Goal: Task Accomplishment & Management: Use online tool/utility

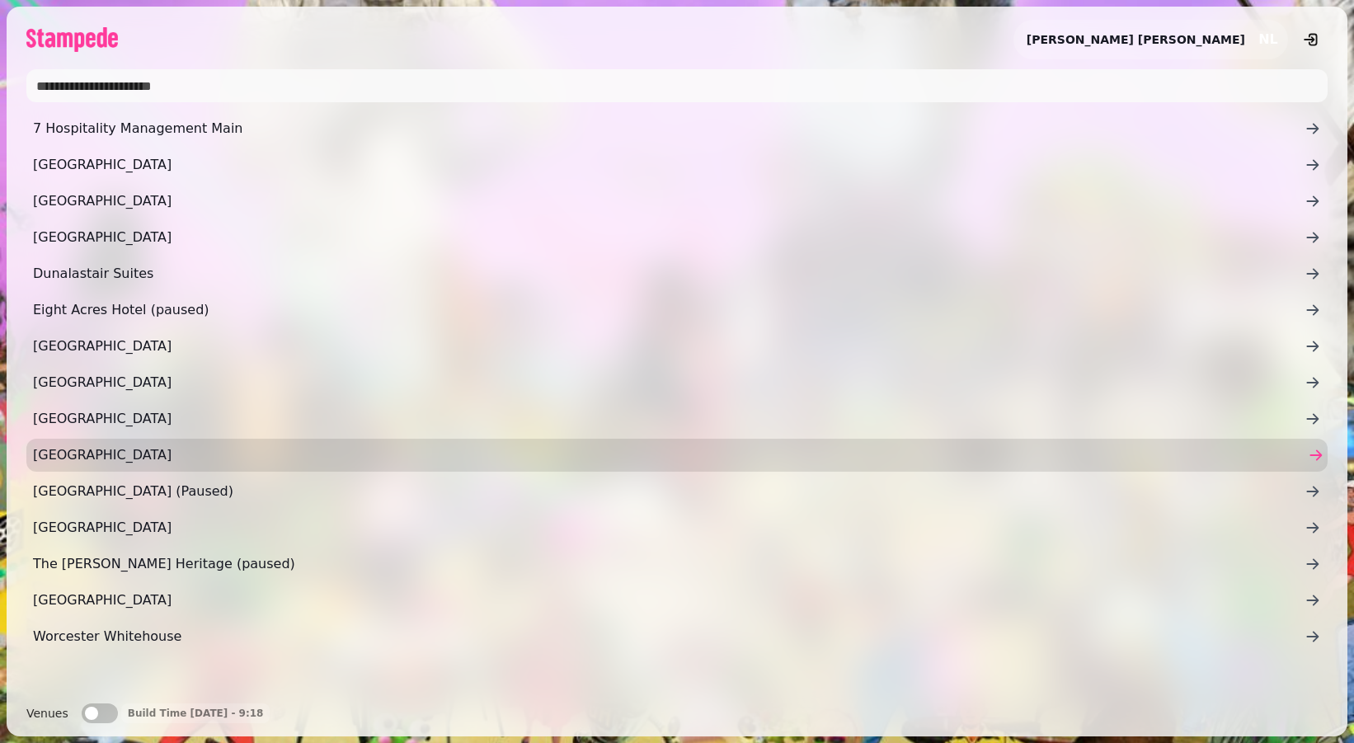
click at [162, 451] on span "[GEOGRAPHIC_DATA]" at bounding box center [668, 455] width 1271 height 20
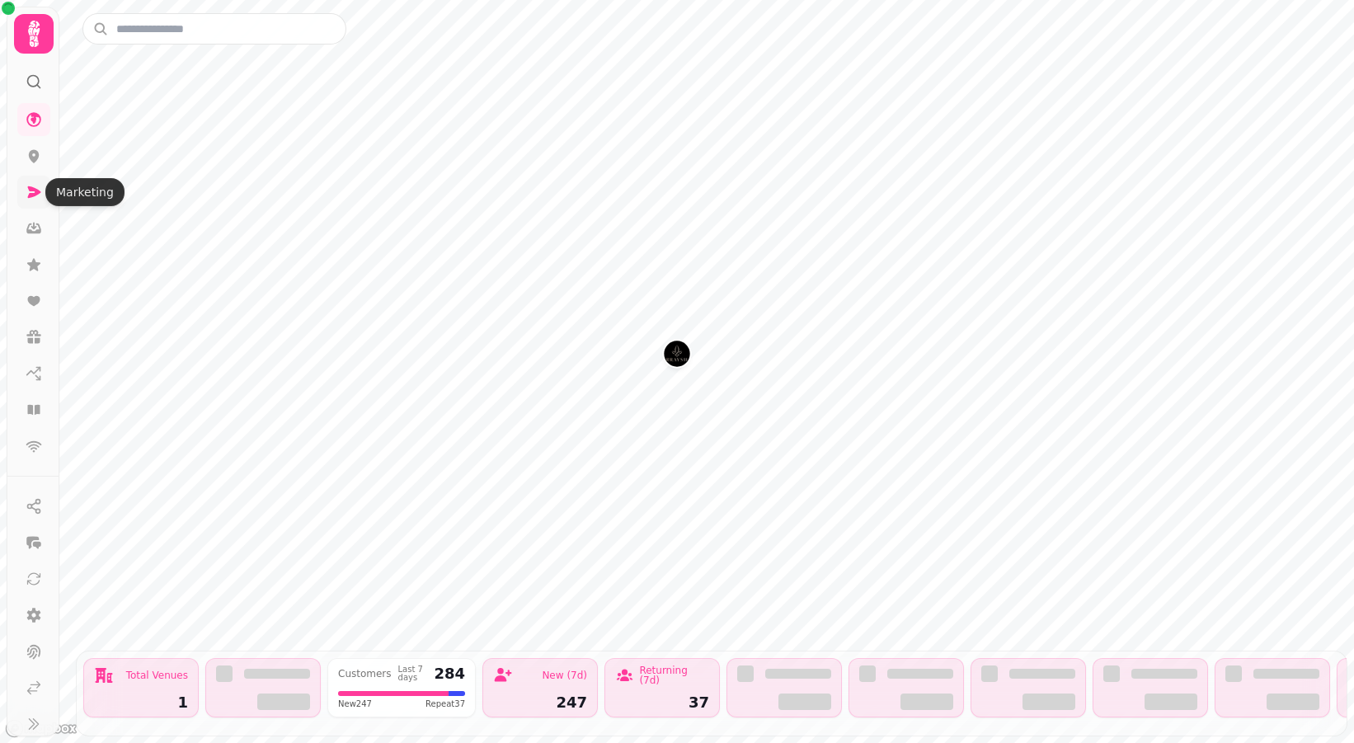
click at [32, 190] on icon at bounding box center [34, 192] width 13 height 12
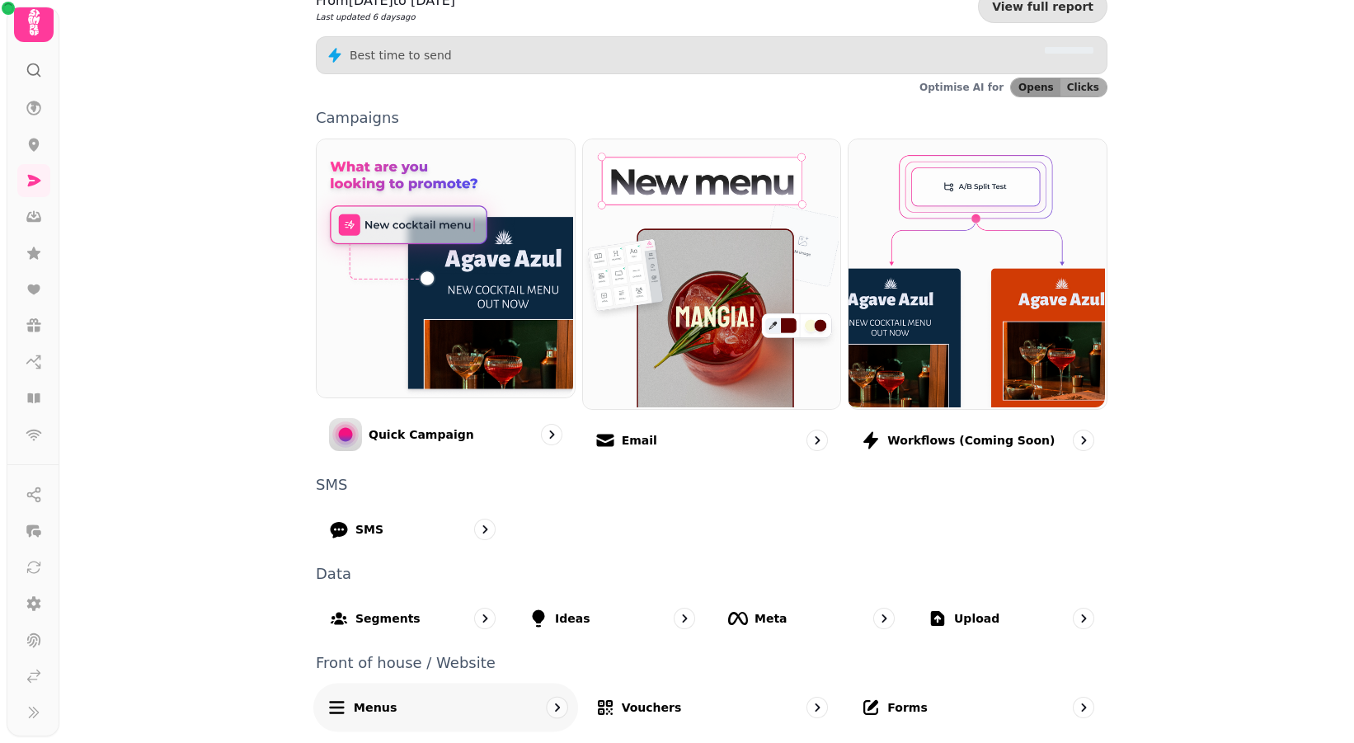
scroll to position [287, 0]
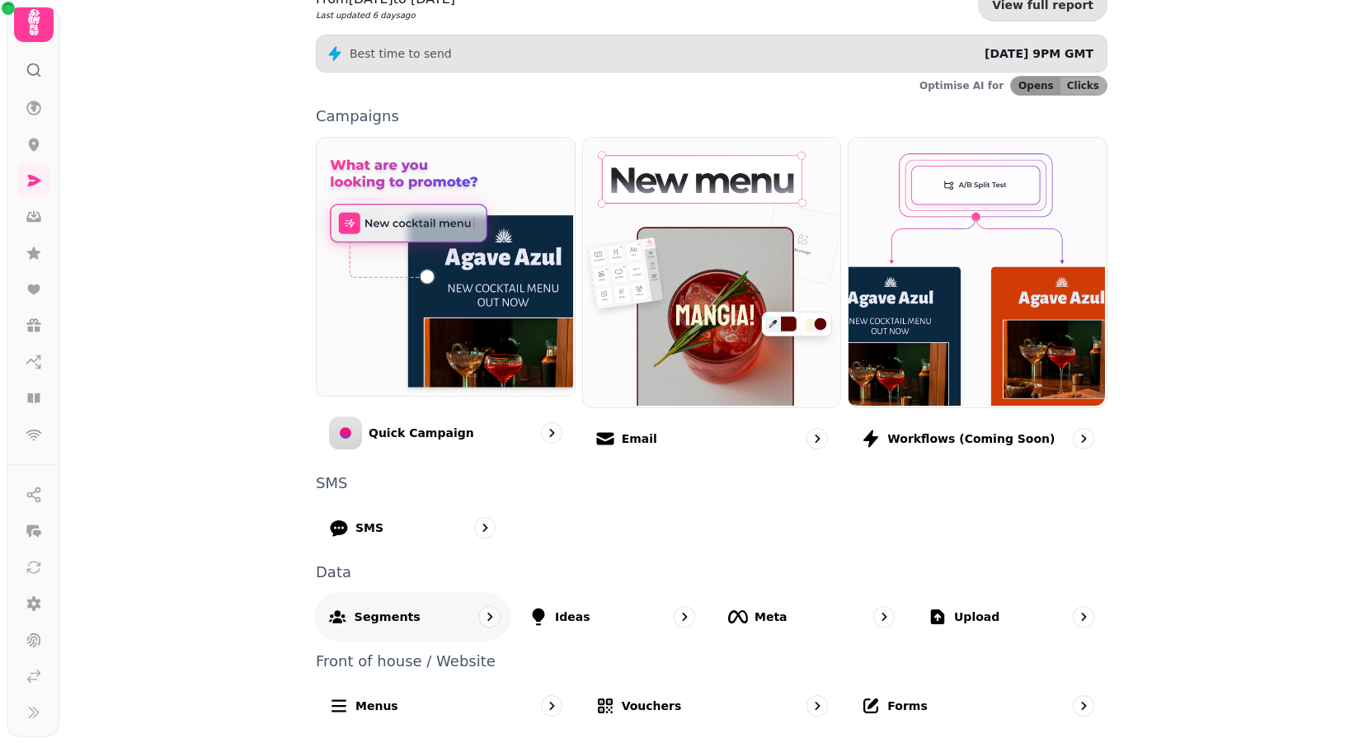
click at [481, 617] on icon "go to" at bounding box center [489, 616] width 16 height 16
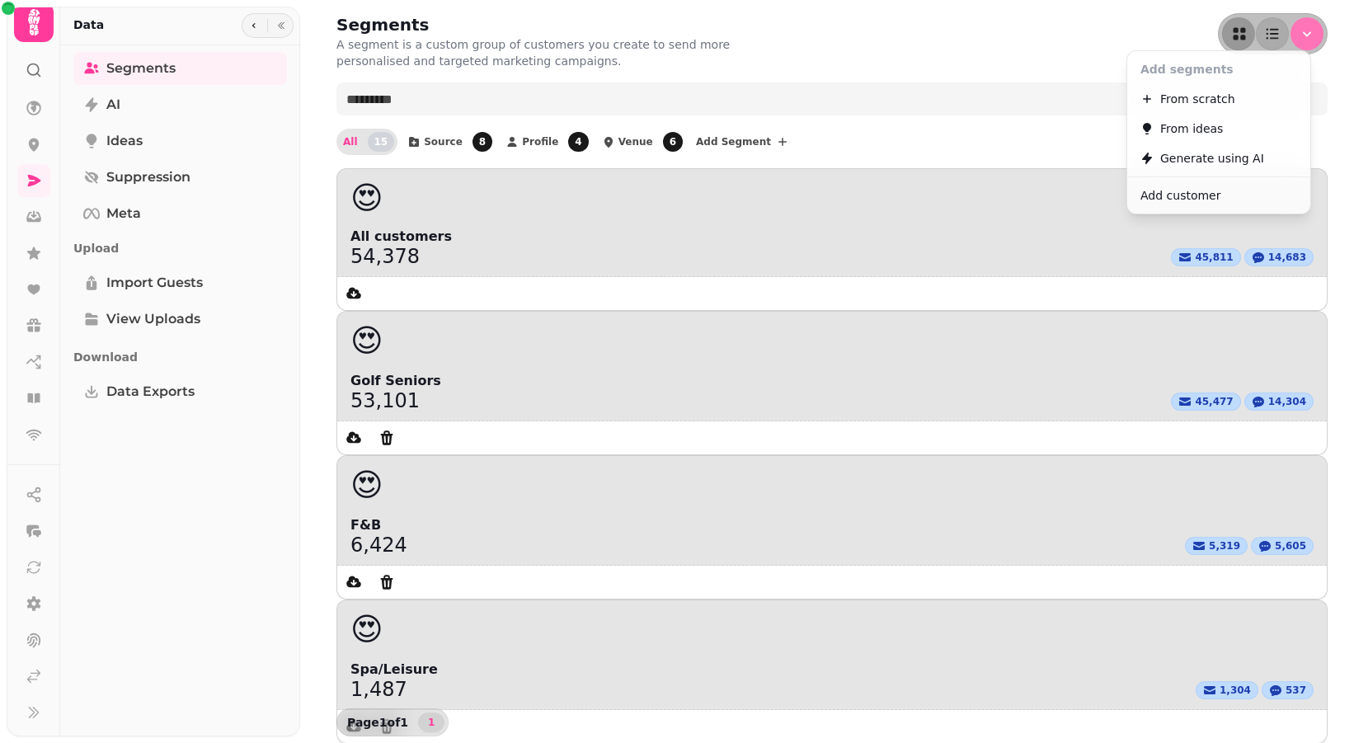
click at [1295, 43] on button "Menu" at bounding box center [1306, 33] width 33 height 33
click at [1268, 96] on button "From scratch" at bounding box center [1218, 99] width 176 height 30
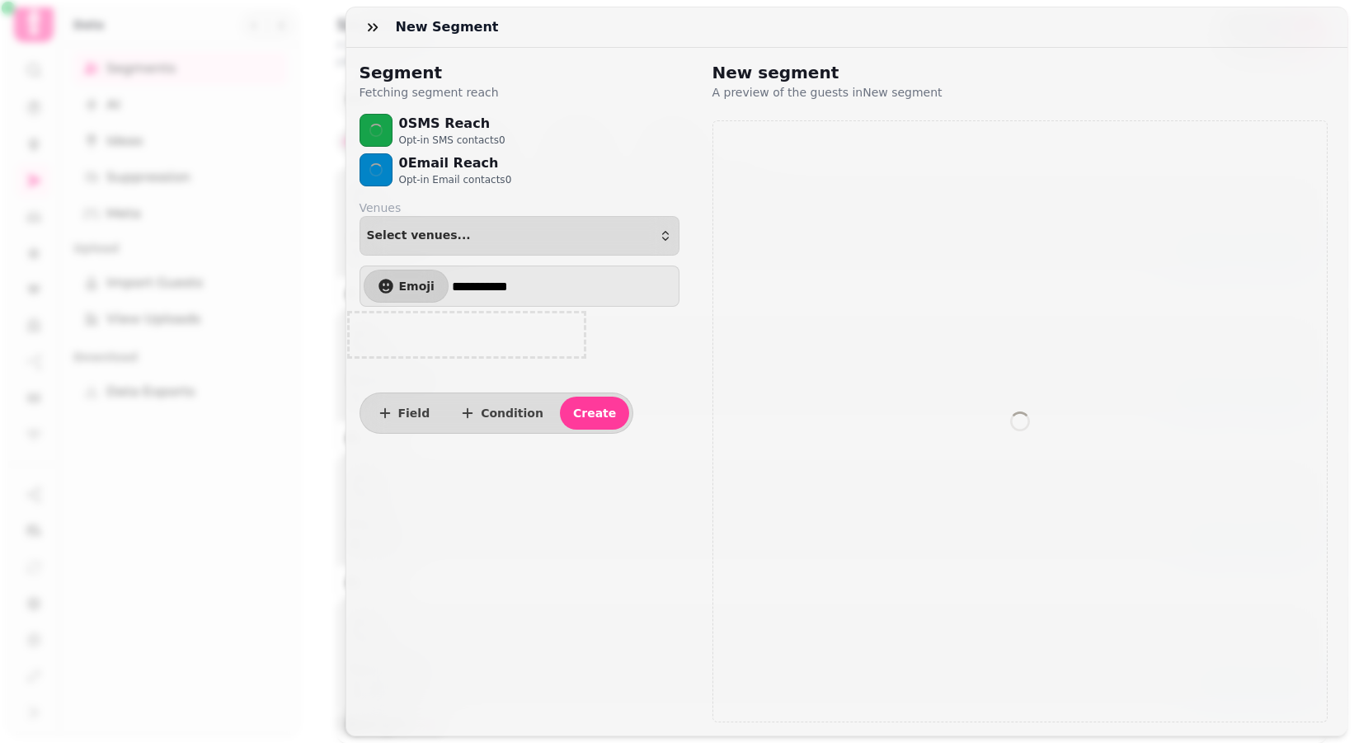
click at [769, 72] on h2 "New segment" at bounding box center [870, 72] width 317 height 23
select select "**"
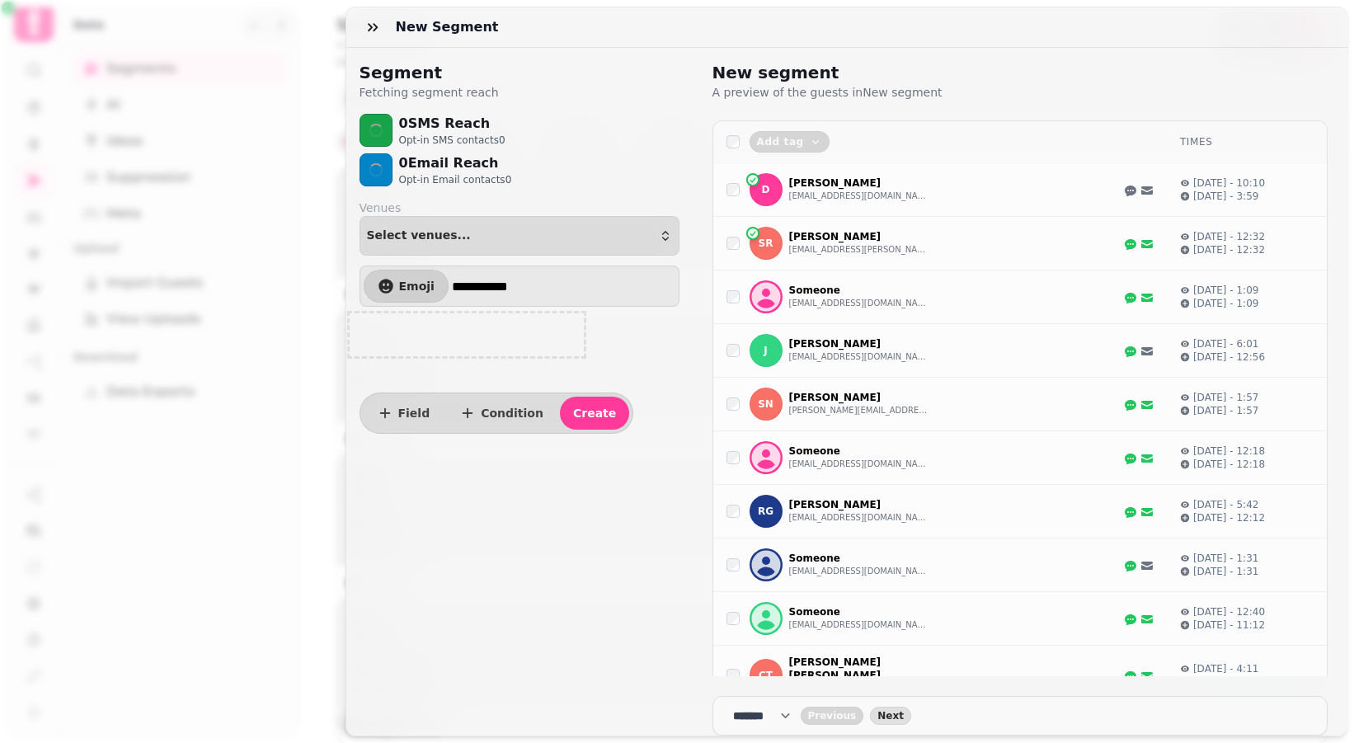
click at [763, 59] on div "New segment A preview of the guests in New segment" at bounding box center [1020, 74] width 616 height 53
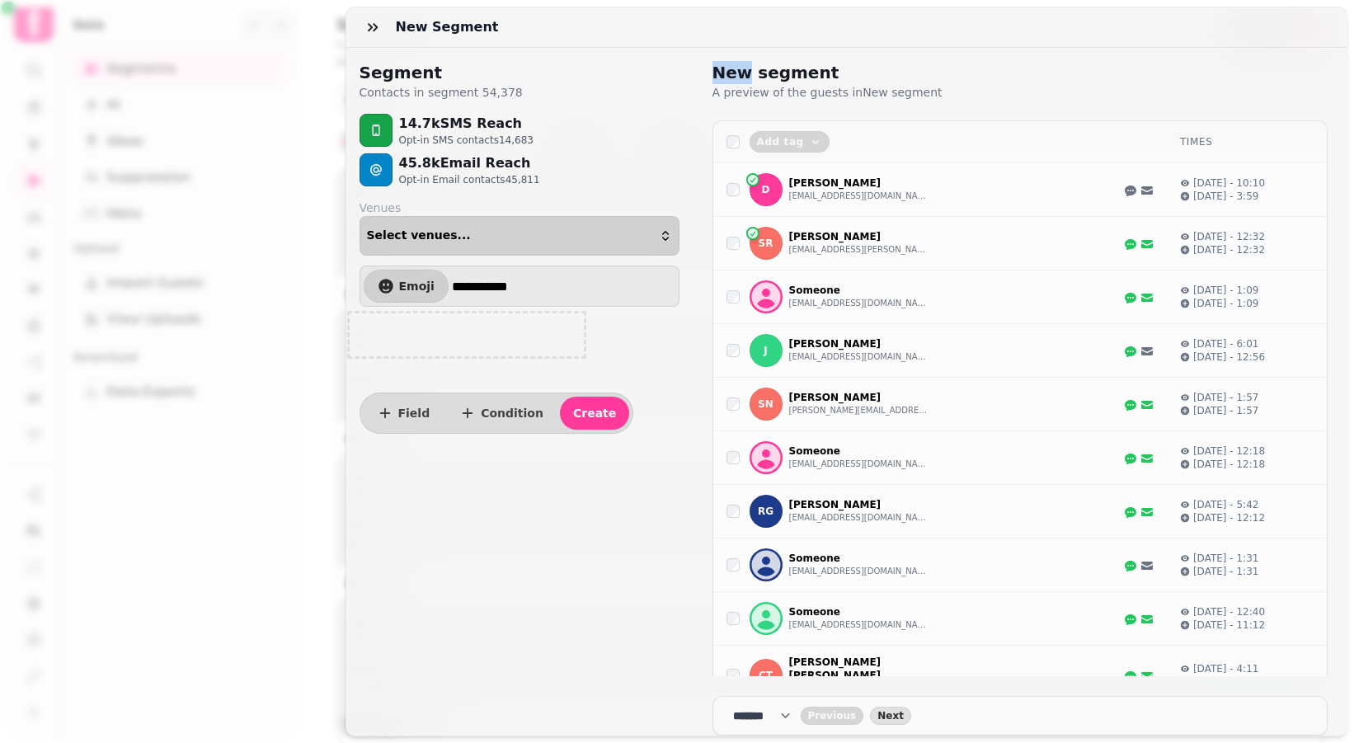
click at [486, 228] on button "Select venues..." at bounding box center [519, 236] width 320 height 40
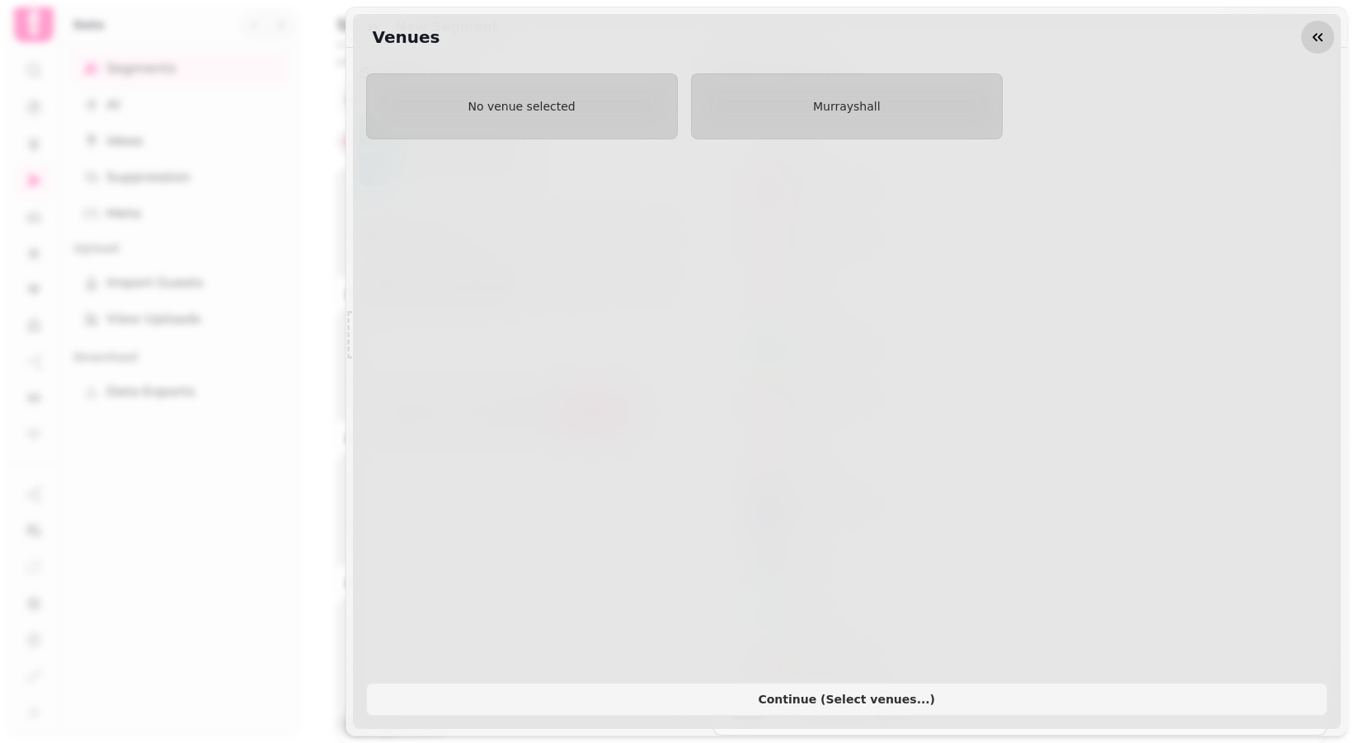
click at [1317, 34] on icon "button" at bounding box center [1317, 37] width 10 height 8
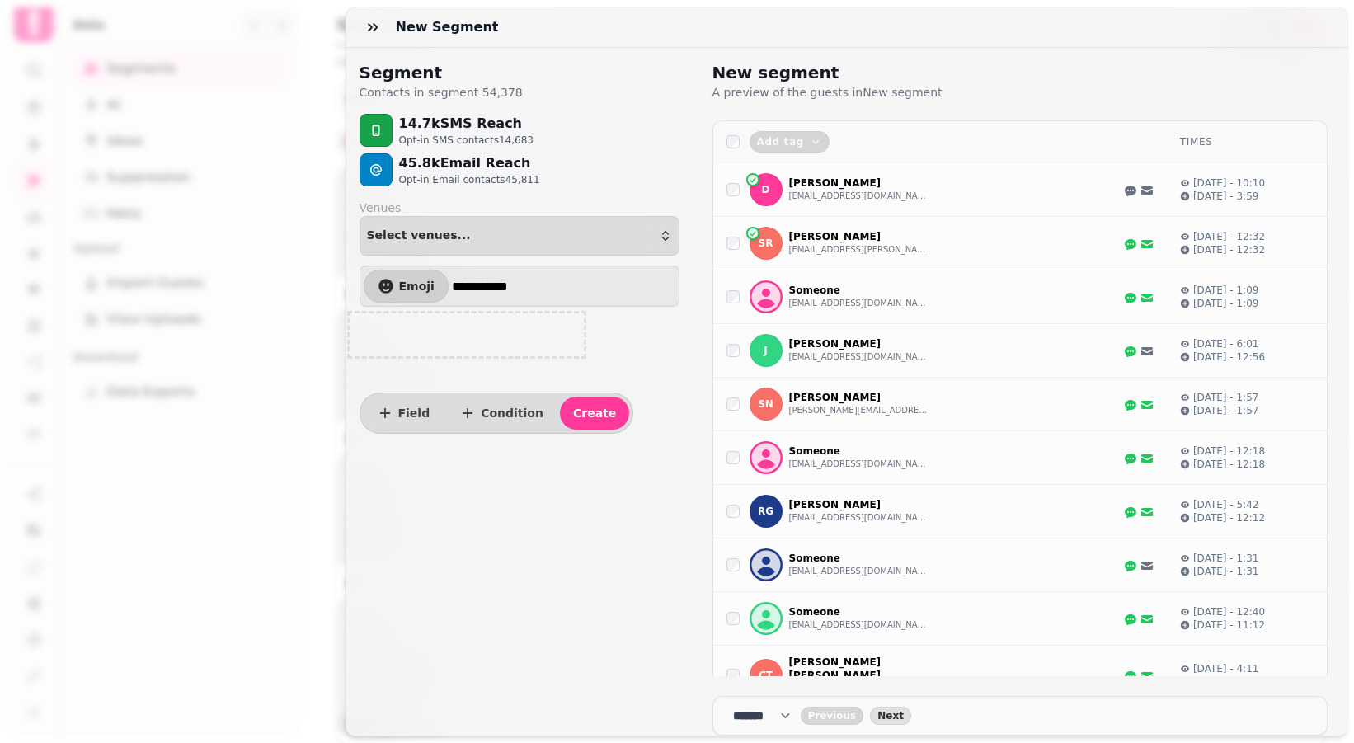
click at [457, 353] on div at bounding box center [466, 335] width 247 height 56
click at [440, 336] on div at bounding box center [466, 335] width 247 height 56
click at [512, 227] on button "Select venues..." at bounding box center [519, 236] width 320 height 40
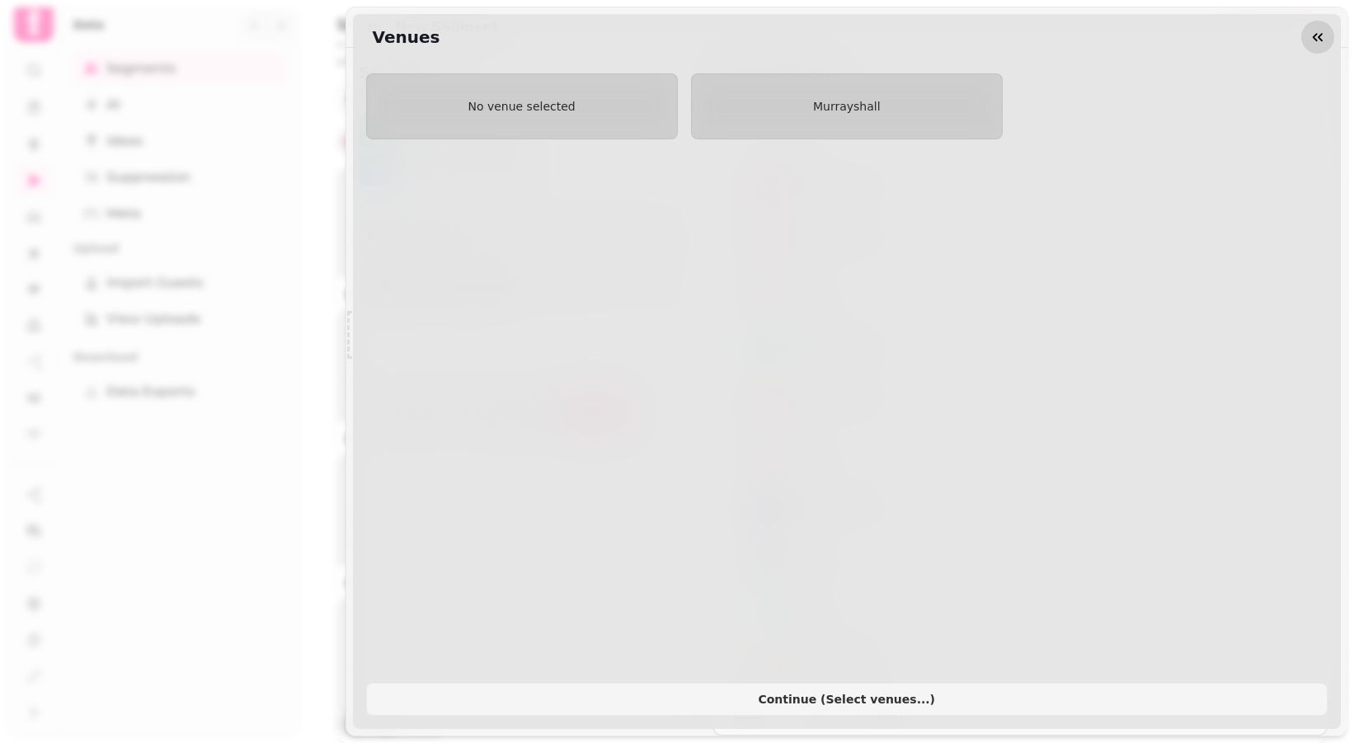
click at [1309, 31] on icon "button" at bounding box center [1317, 37] width 16 height 16
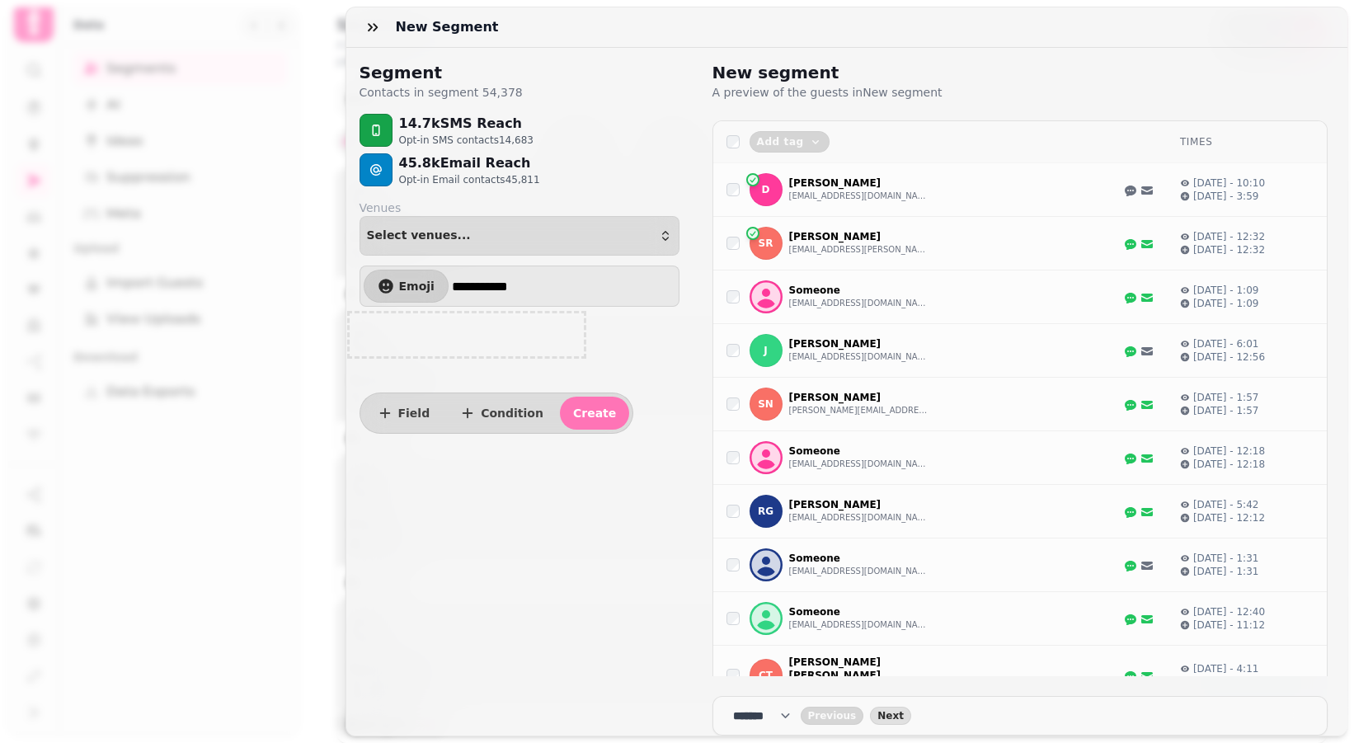
click at [584, 421] on button "Create" at bounding box center [594, 413] width 69 height 33
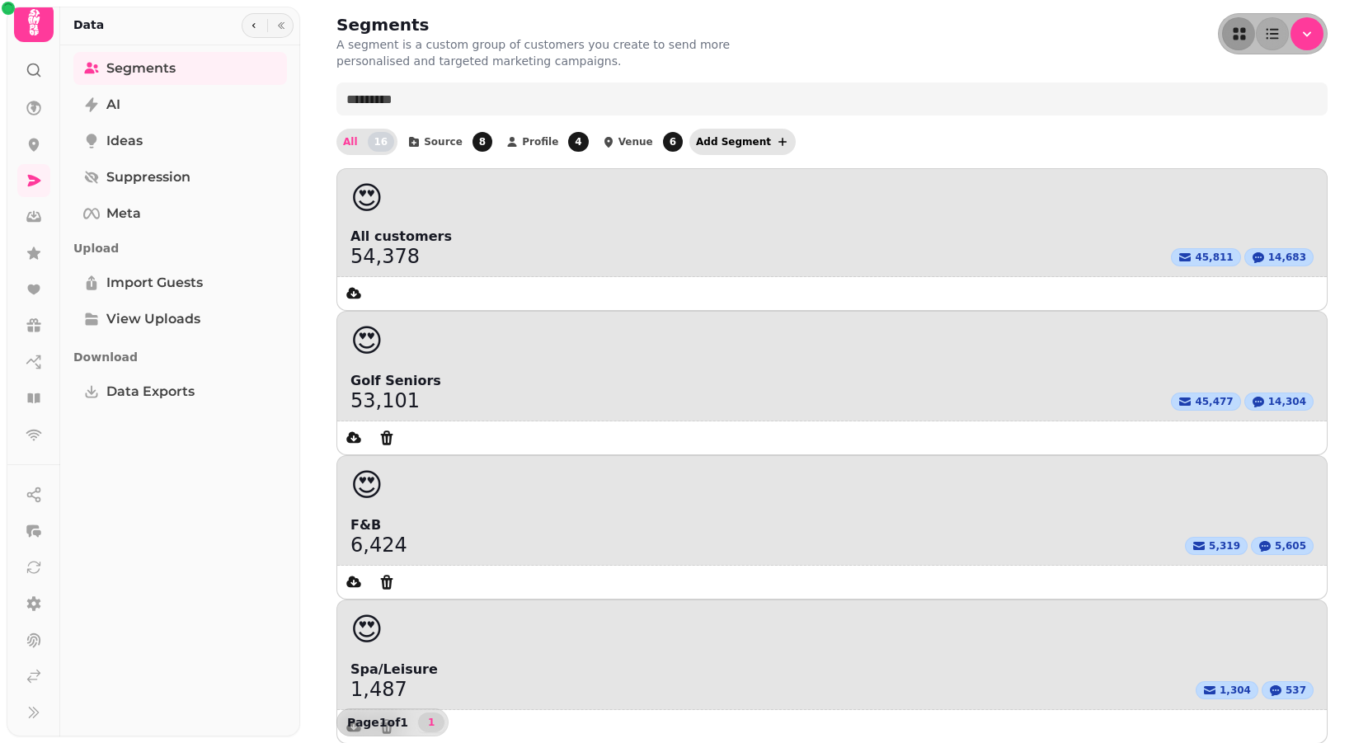
click at [763, 147] on button "Add Segment" at bounding box center [742, 142] width 106 height 26
select select "**"
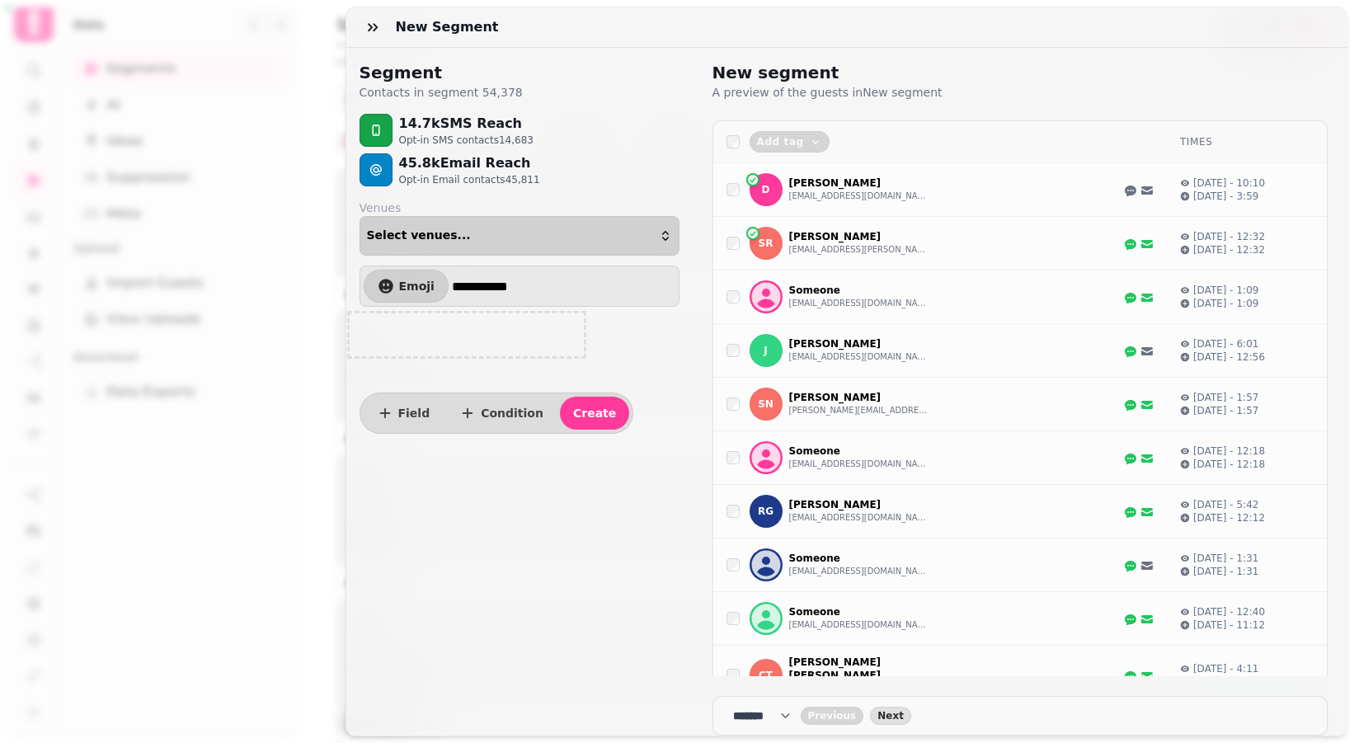
click at [473, 231] on div "Select venues..." at bounding box center [519, 235] width 305 height 13
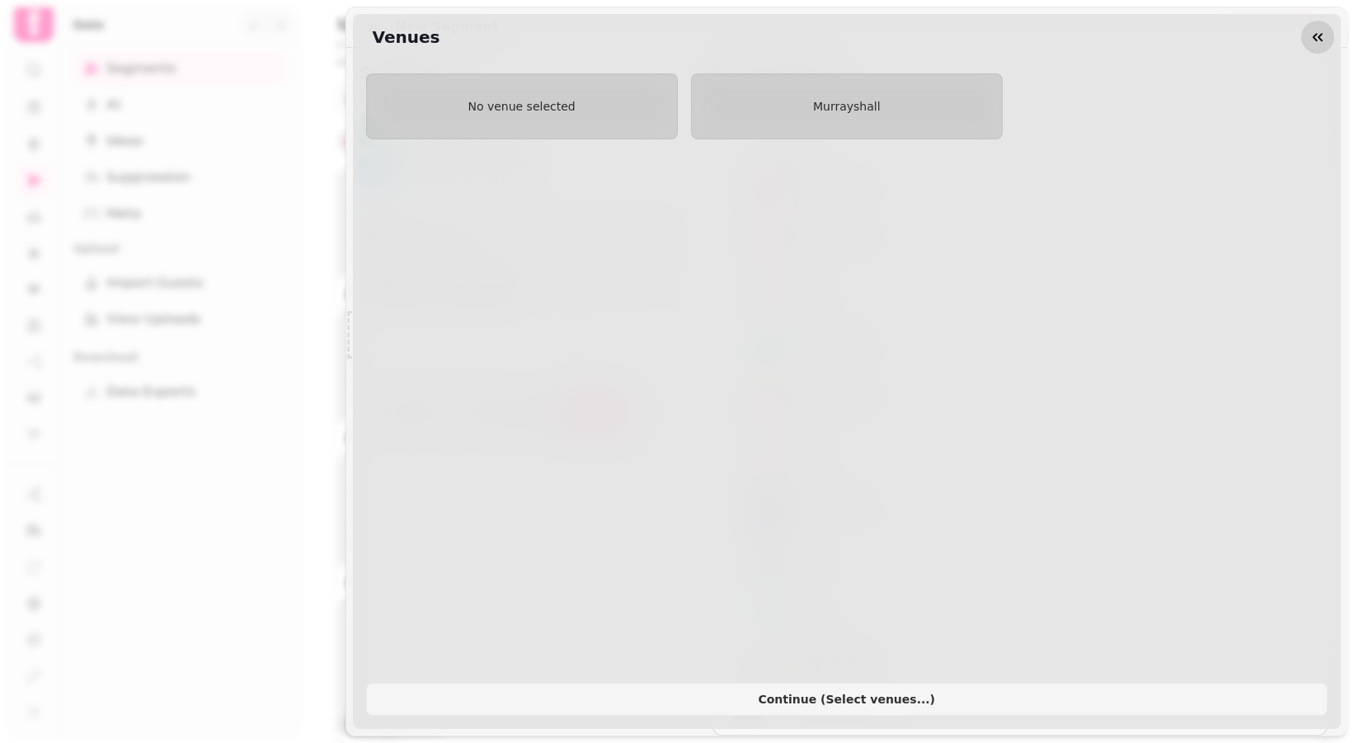
click at [1317, 33] on icon "button" at bounding box center [1317, 37] width 16 height 16
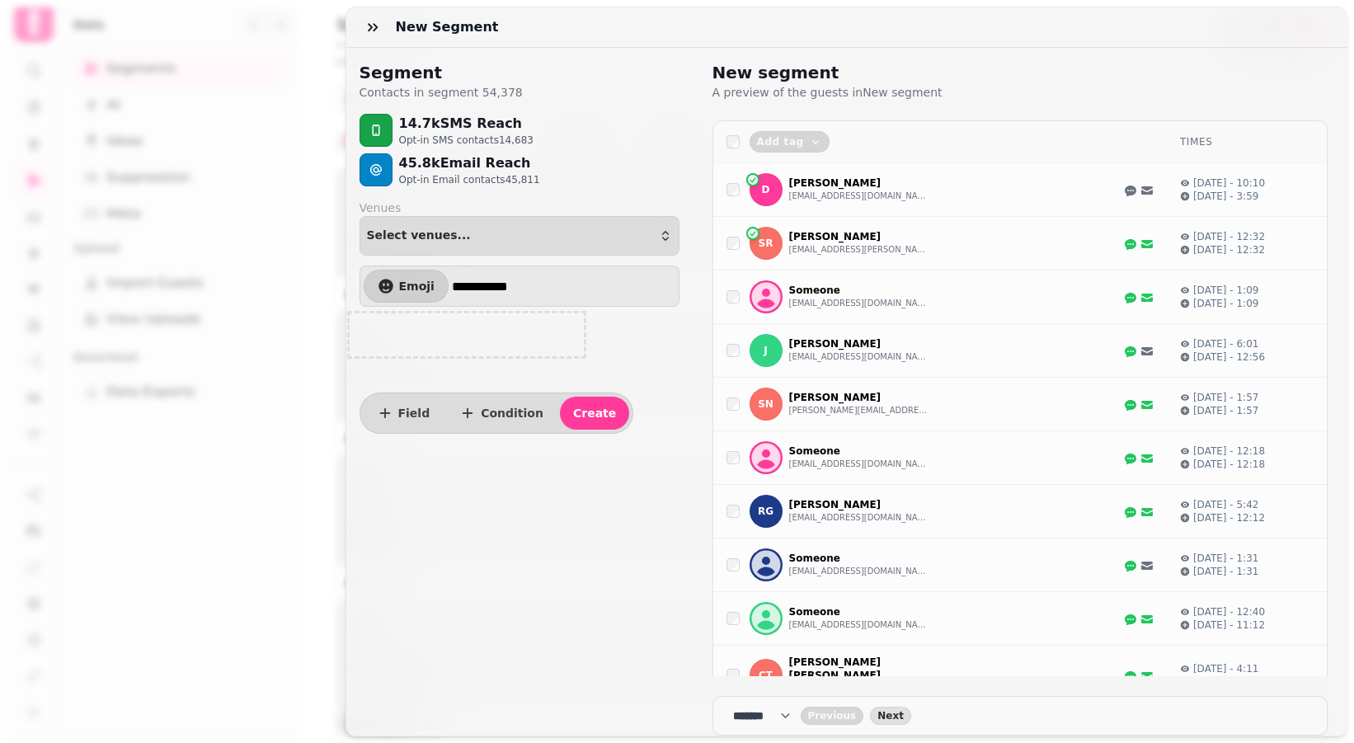
click at [526, 355] on div at bounding box center [466, 335] width 247 height 56
click at [508, 340] on div at bounding box center [466, 335] width 247 height 56
click at [392, 406] on button "Field" at bounding box center [404, 413] width 80 height 33
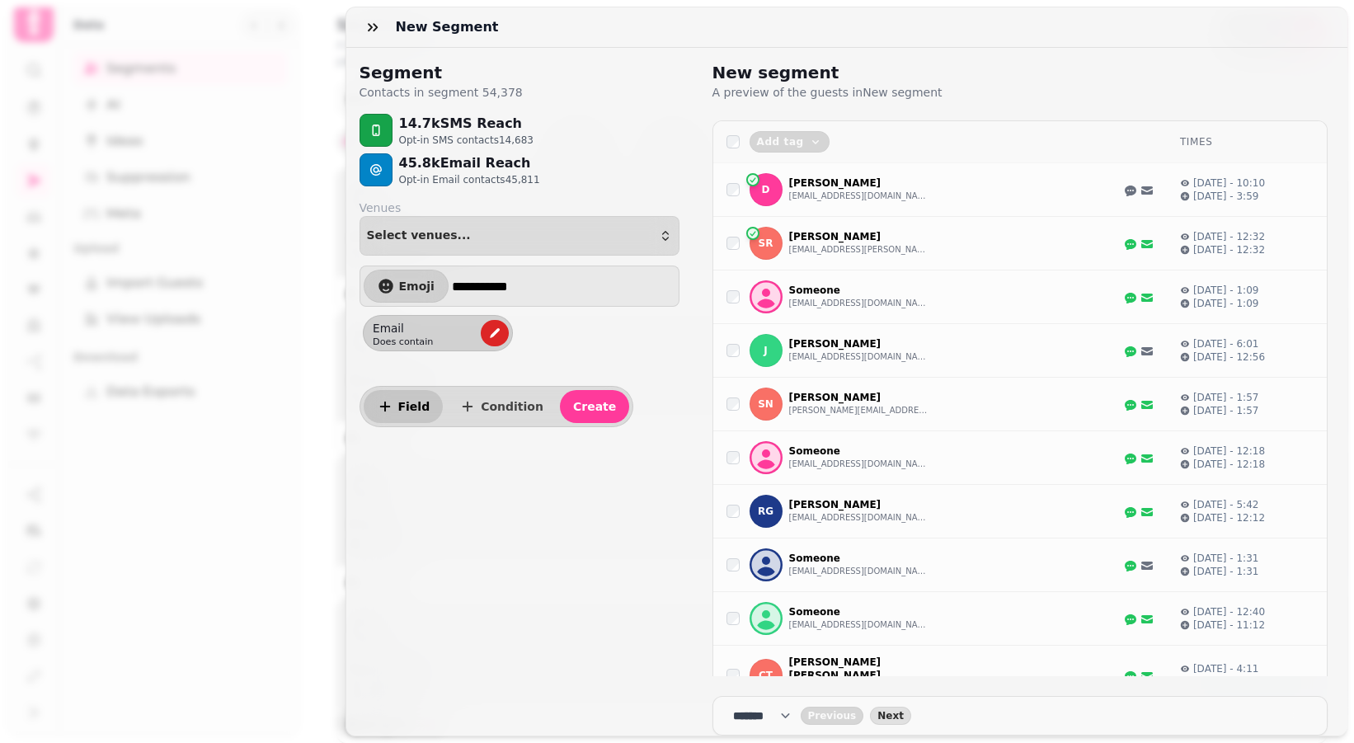
click at [392, 406] on button "Field" at bounding box center [404, 406] width 80 height 33
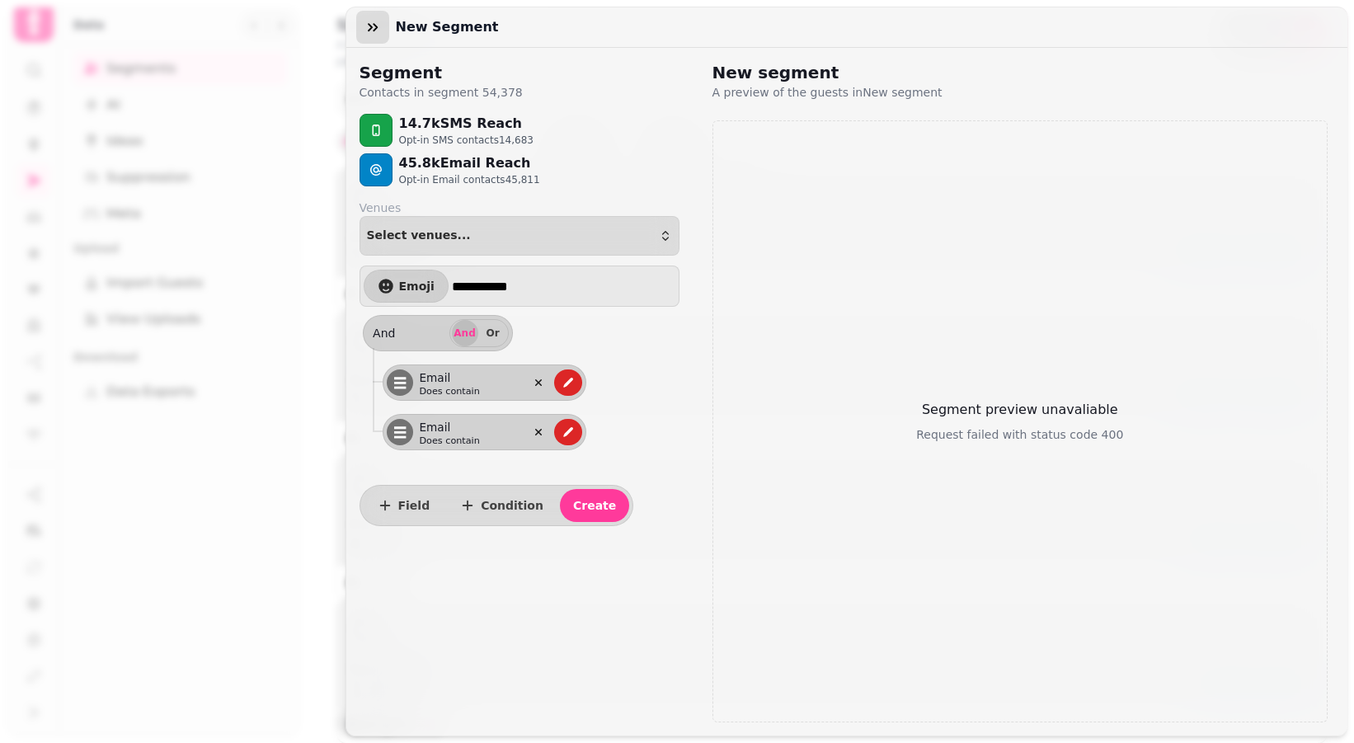
click at [366, 33] on icon "button" at bounding box center [372, 27] width 16 height 16
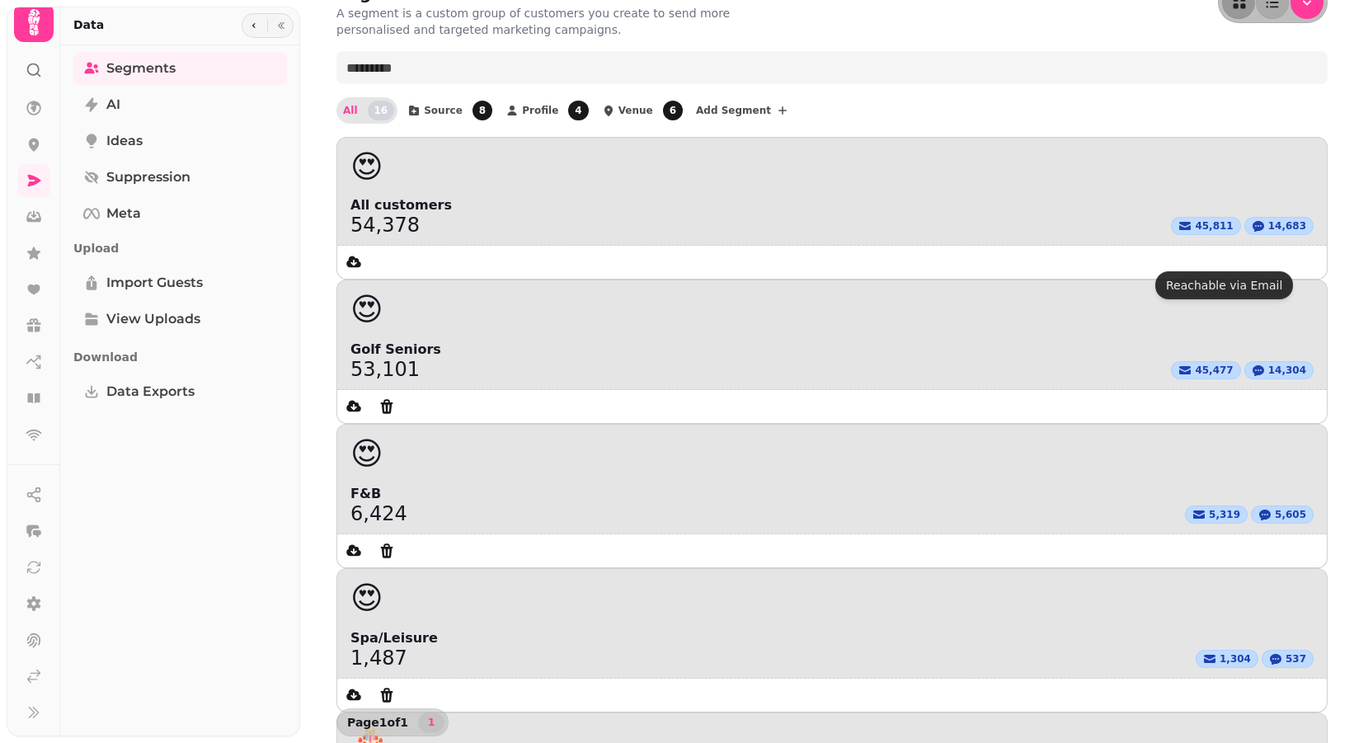
scroll to position [77, 0]
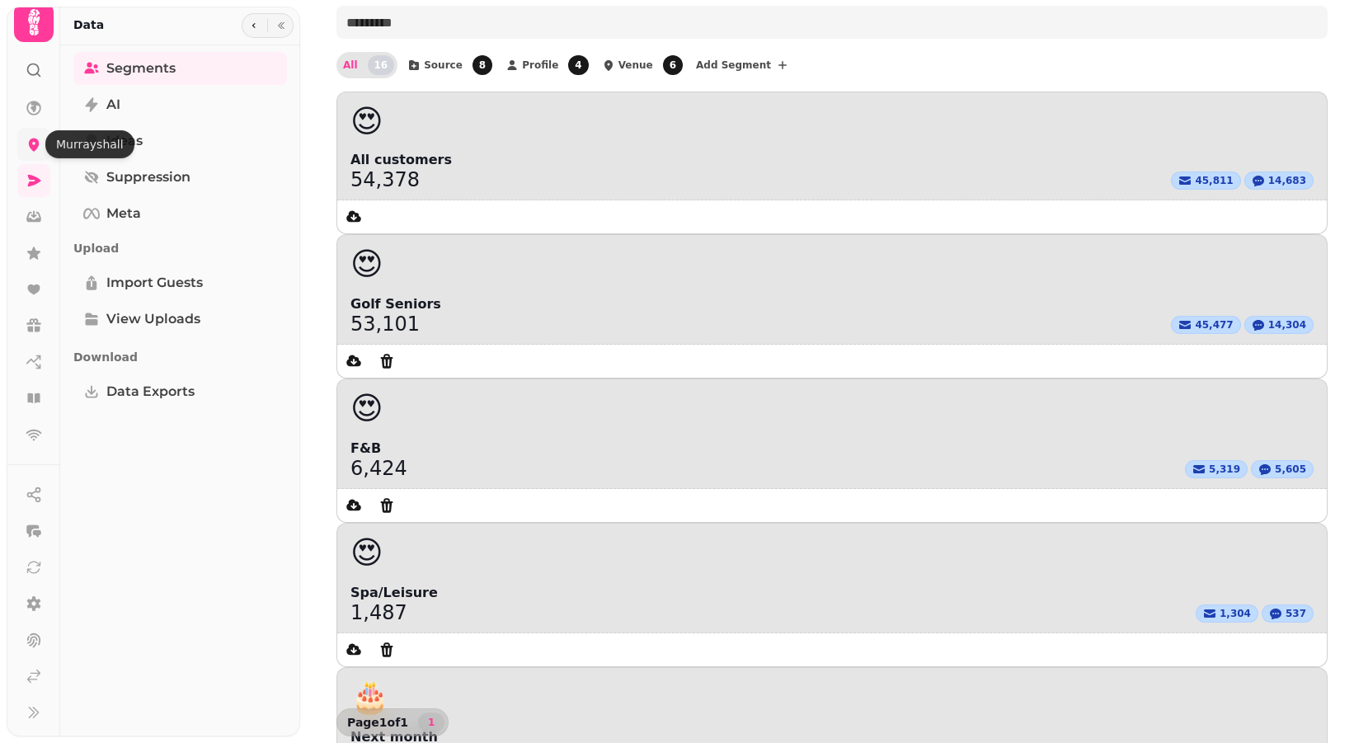
click at [35, 143] on icon at bounding box center [34, 145] width 11 height 13
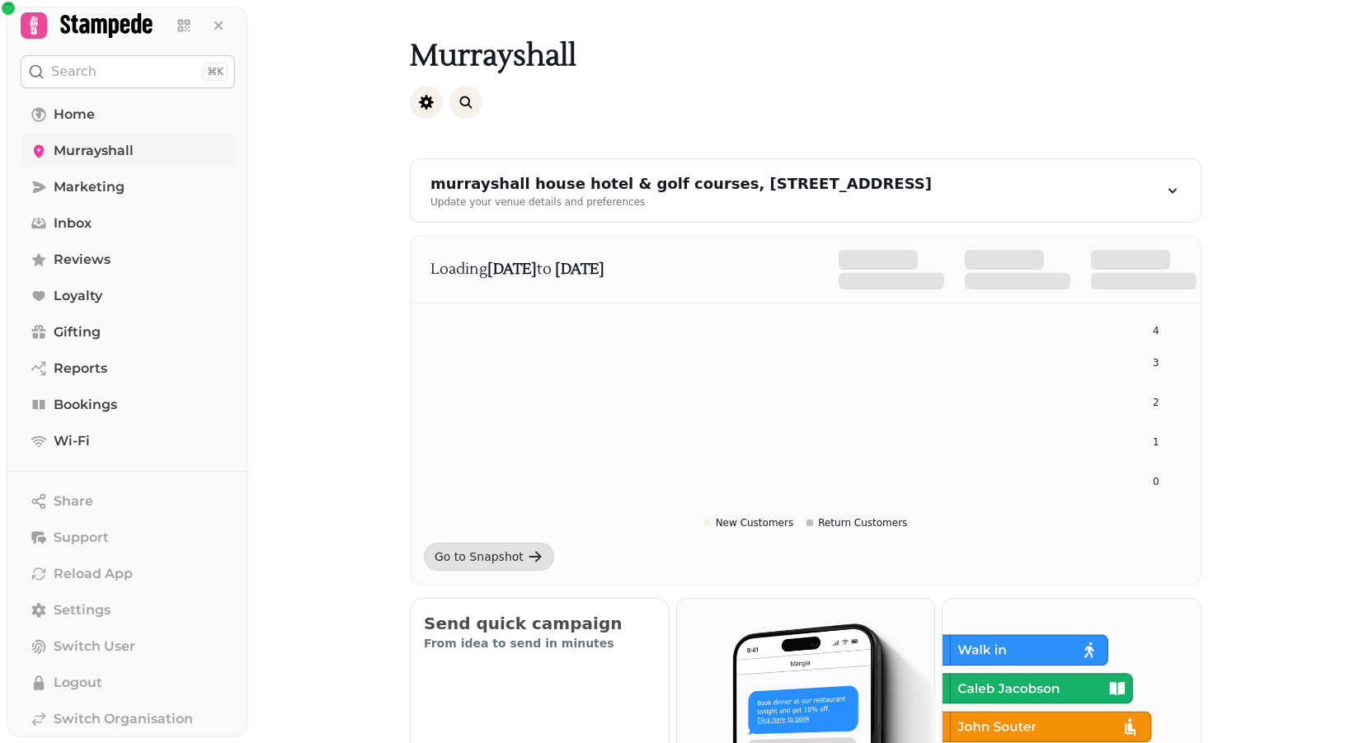
scroll to position [326, 0]
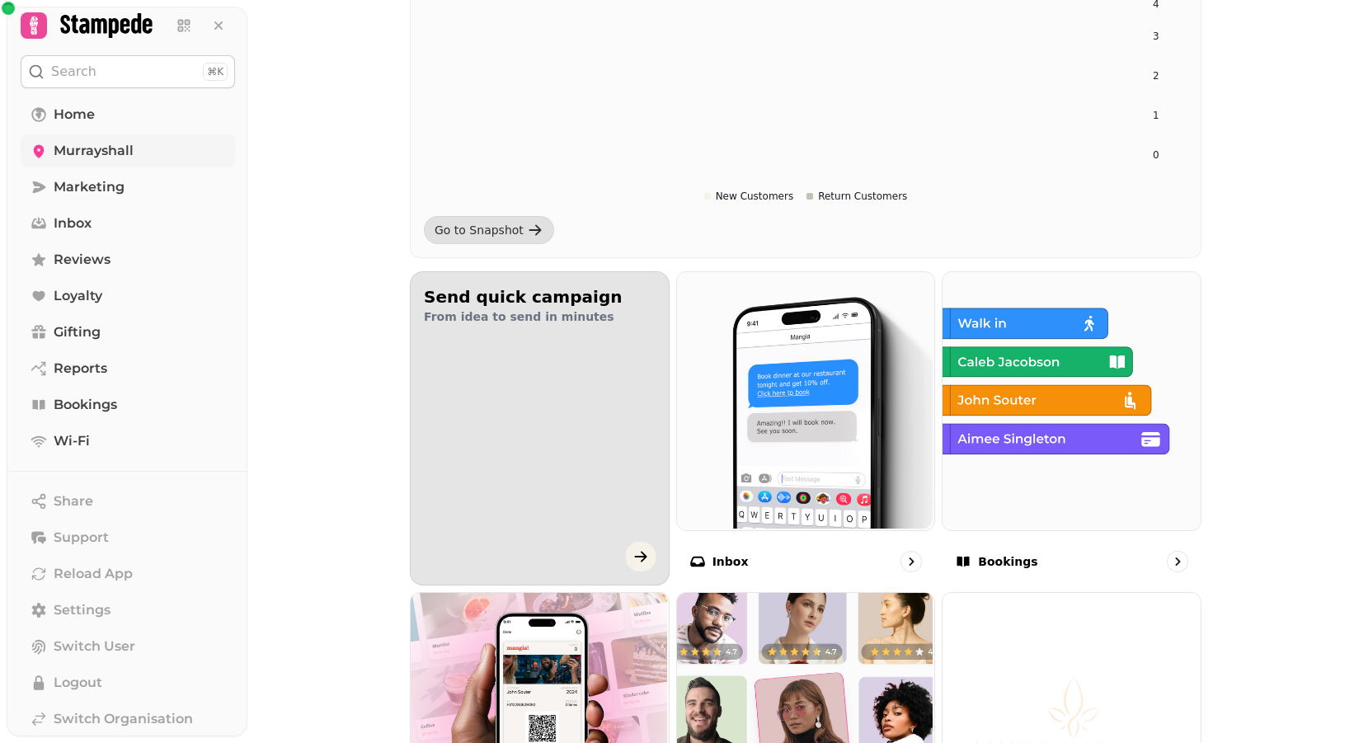
click at [569, 383] on div "button" at bounding box center [539, 494] width 312 height 258
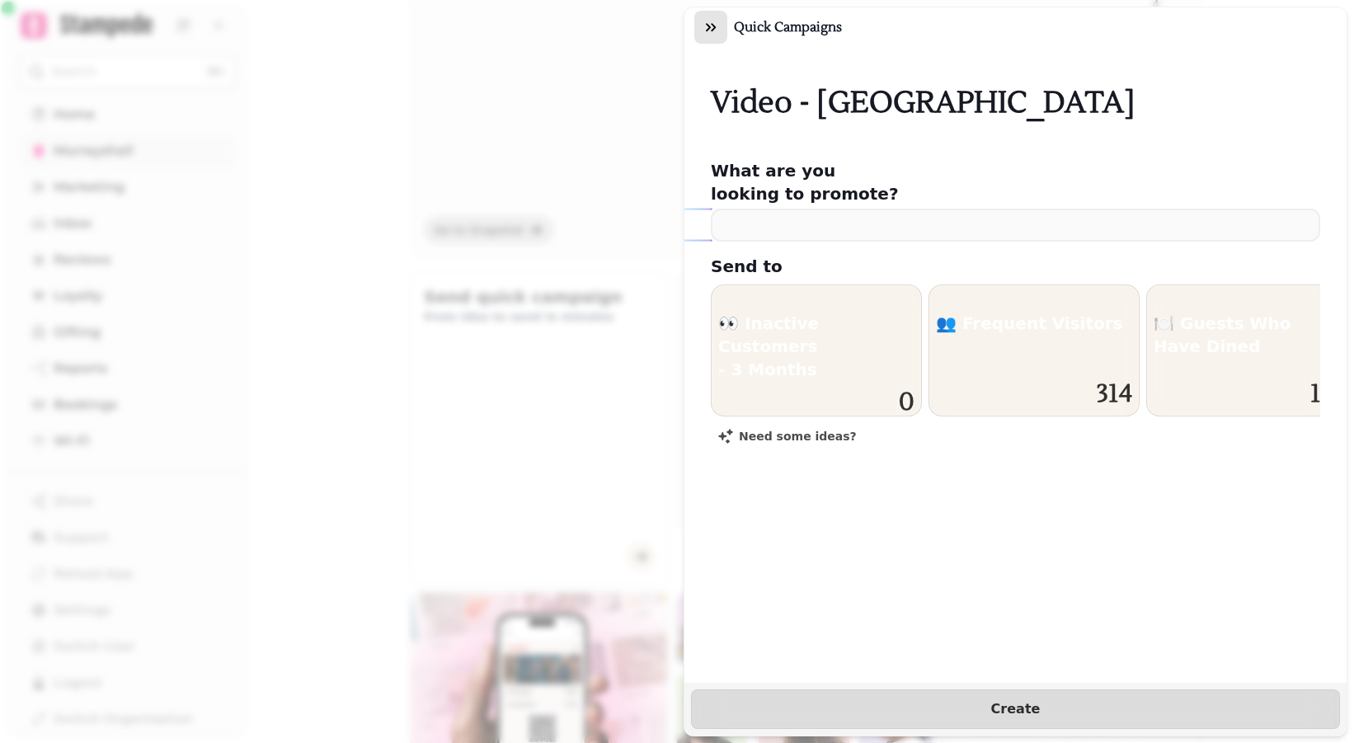
click at [711, 17] on button "button" at bounding box center [710, 27] width 33 height 33
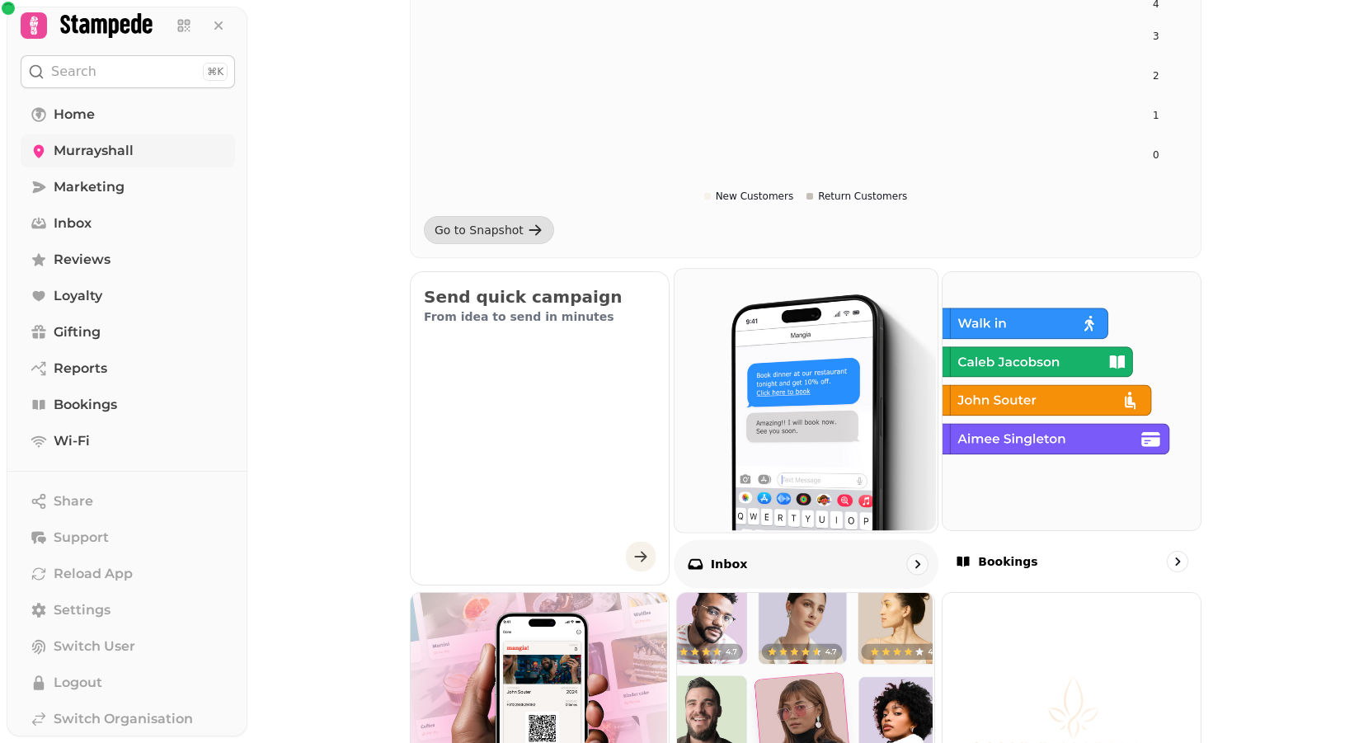
click at [772, 458] on img at bounding box center [803, 398] width 263 height 263
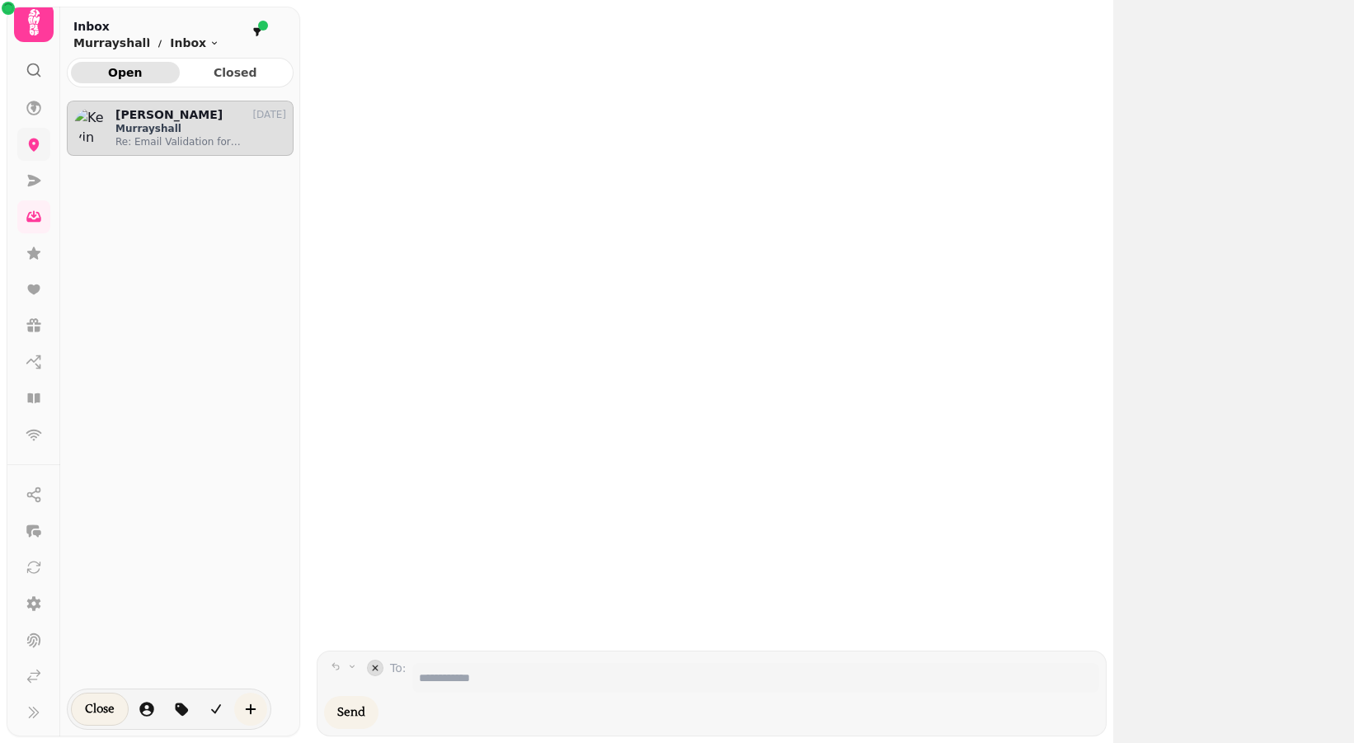
scroll to position [616, 214]
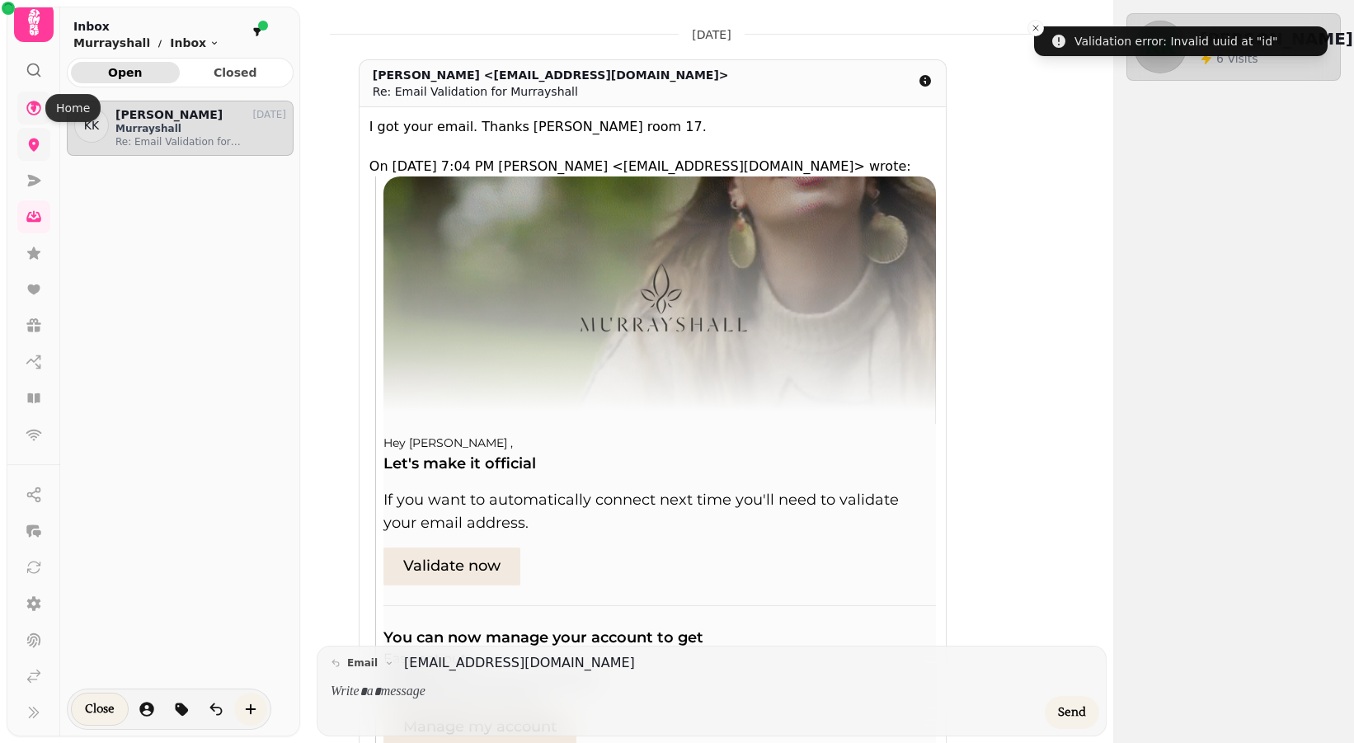
click at [35, 115] on icon at bounding box center [34, 108] width 16 height 16
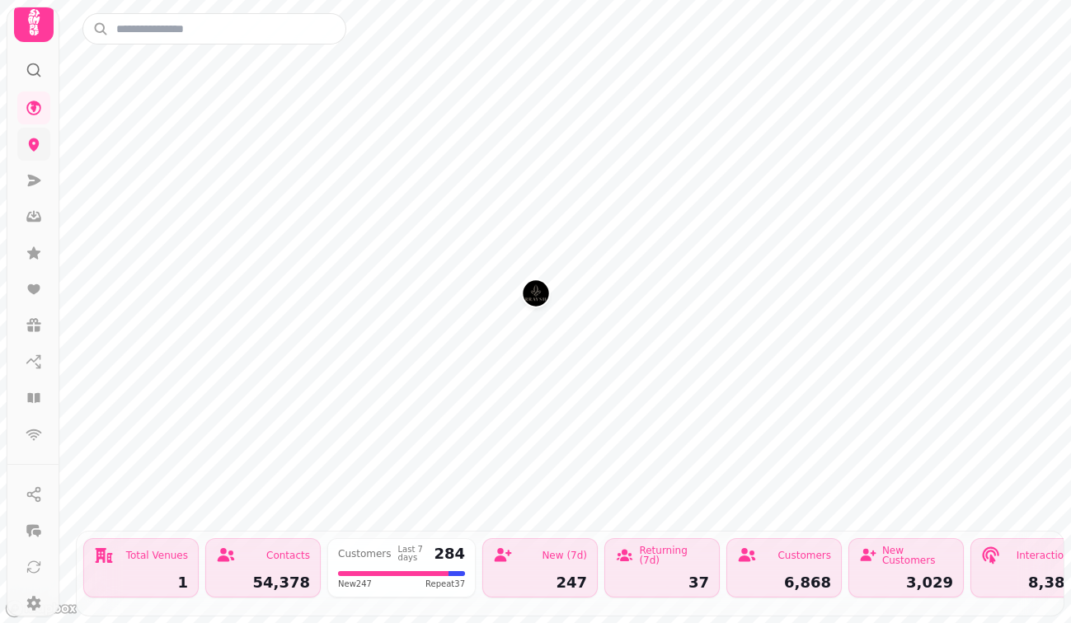
scroll to position [12, 0]
